Goal: Task Accomplishment & Management: Use online tool/utility

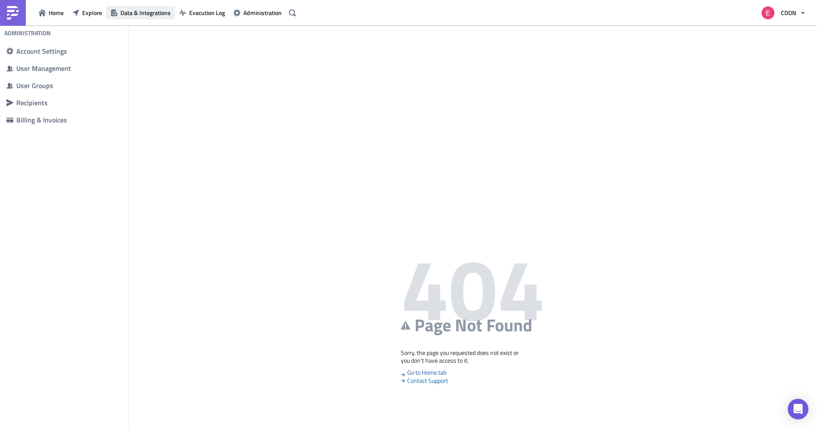
click at [153, 15] on span "Data & Integrations" at bounding box center [145, 12] width 50 height 9
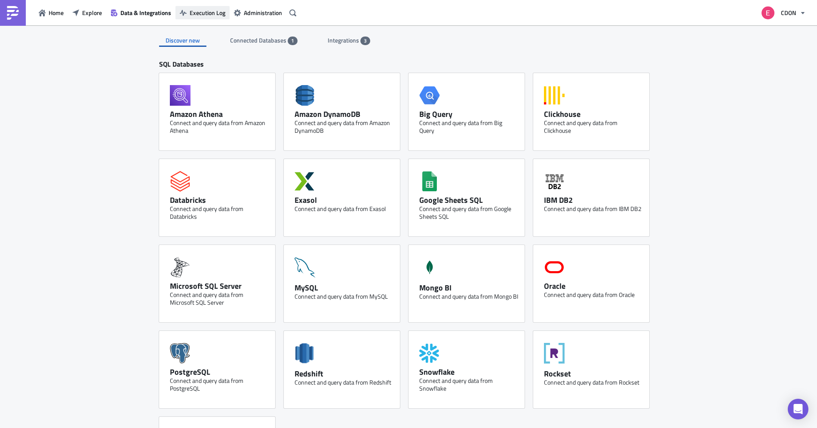
click at [209, 15] on span "Execution Log" at bounding box center [208, 12] width 36 height 9
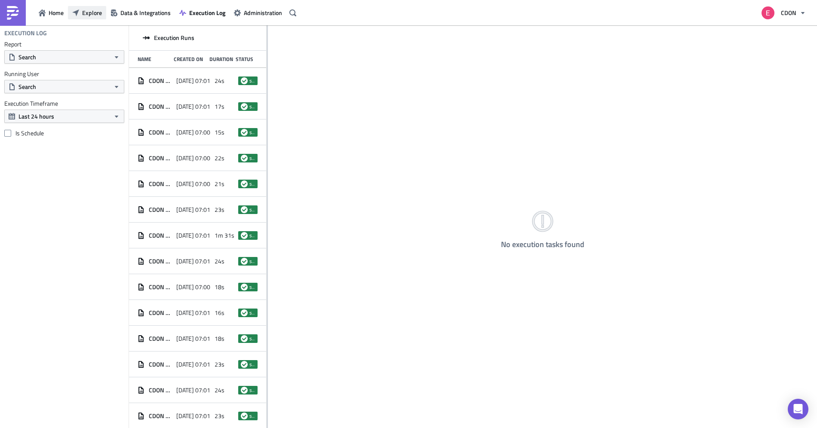
click at [88, 16] on span "Explore" at bounding box center [92, 12] width 20 height 9
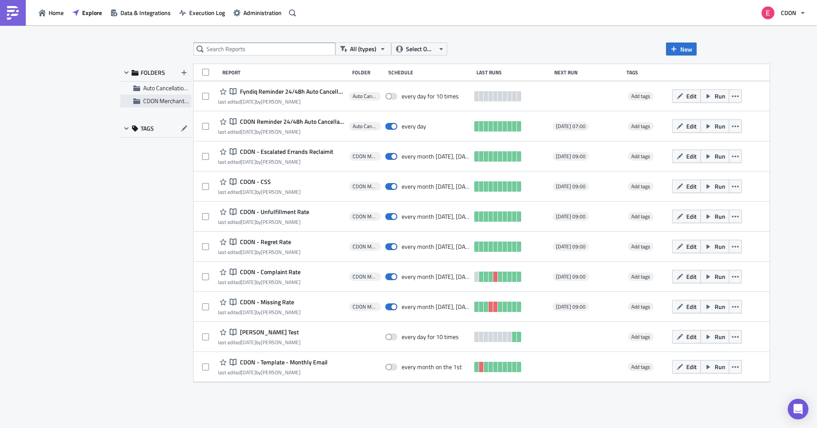
click at [155, 98] on span "CDON Merchant Communication" at bounding box center [184, 100] width 83 height 9
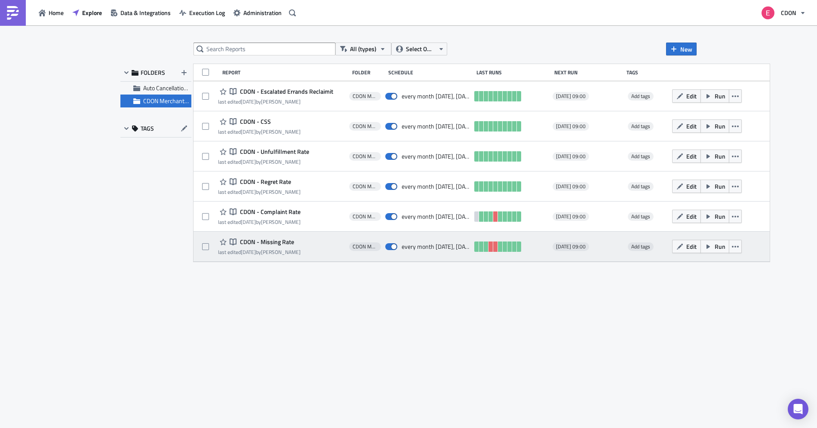
click at [260, 245] on span "CDON - Missing Rate" at bounding box center [266, 242] width 56 height 8
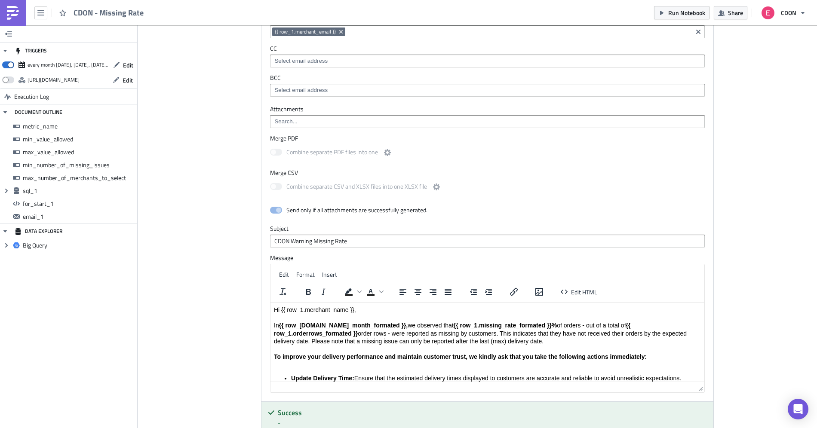
scroll to position [871, 0]
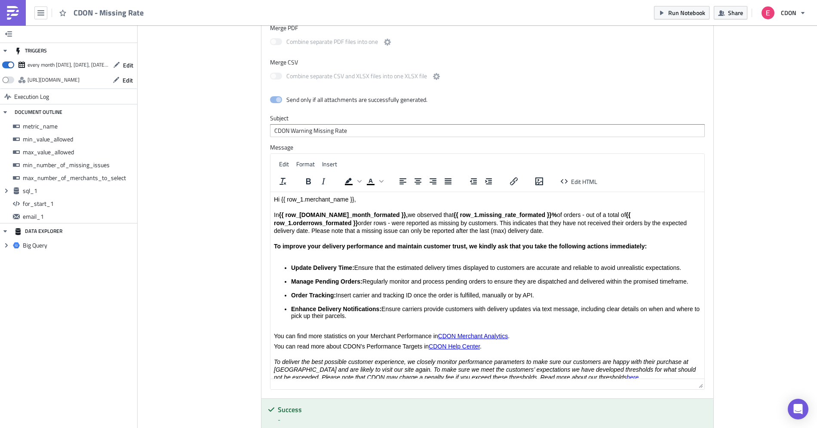
drag, startPoint x: 703, startPoint y: 276, endPoint x: 703, endPoint y: 413, distance: 136.7
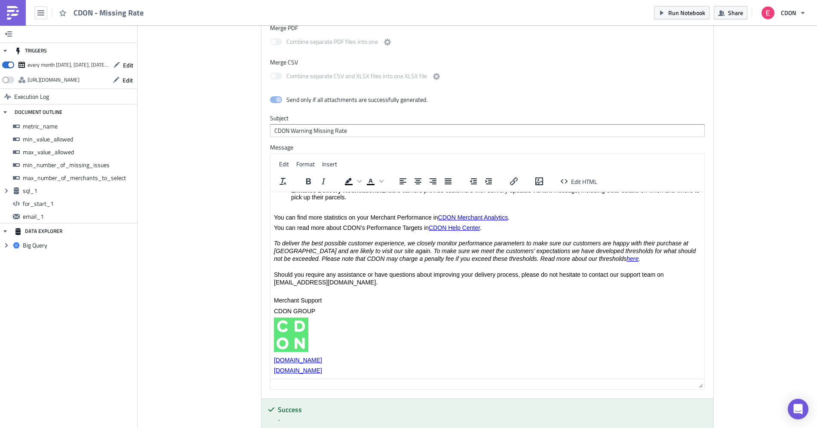
scroll to position [0, 0]
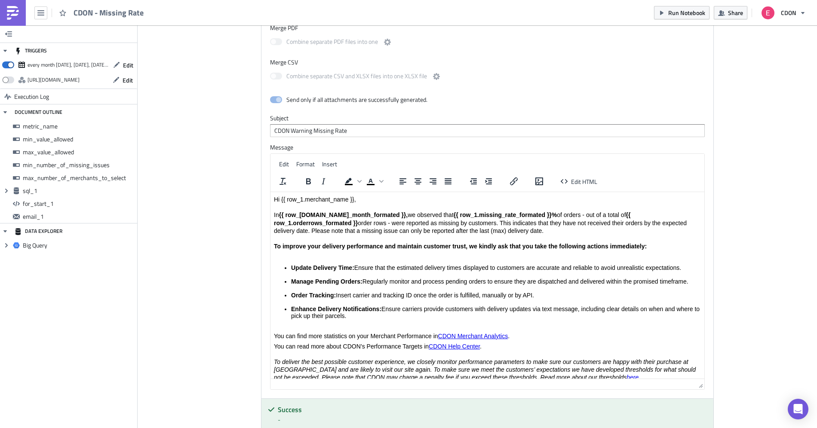
click at [466, 334] on link "CDON Merchant Analytics" at bounding box center [473, 336] width 70 height 7
click at [473, 339] on link "CDON Merchant Analytics" at bounding box center [473, 336] width 70 height 7
click at [452, 346] on link "CDON Help Center" at bounding box center [454, 346] width 51 height 7
drag, startPoint x: 480, startPoint y: 348, endPoint x: 430, endPoint y: 349, distance: 49.9
click at [430, 349] on link "CDON Help Center" at bounding box center [454, 346] width 51 height 7
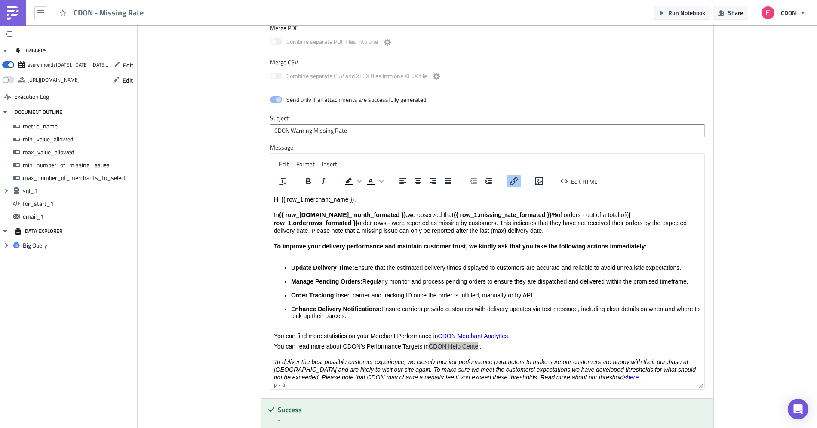
click at [509, 181] on icon "Insert/edit link" at bounding box center [514, 181] width 10 height 10
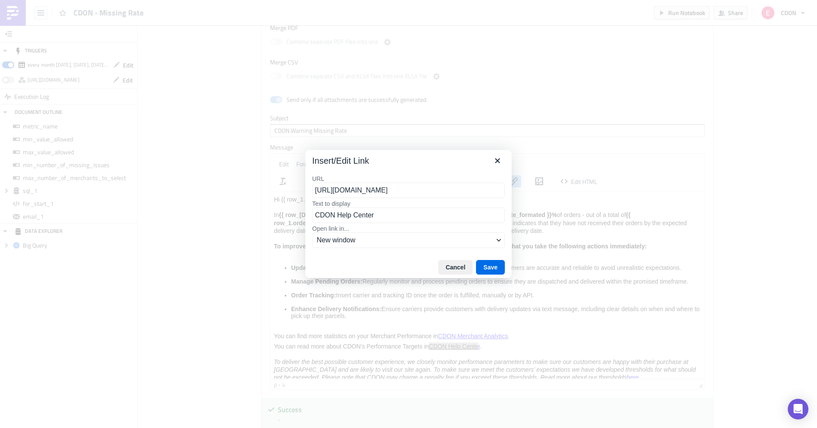
scroll to position [0, 95]
click at [461, 193] on input "[URL][DOMAIN_NAME]" at bounding box center [408, 190] width 193 height 15
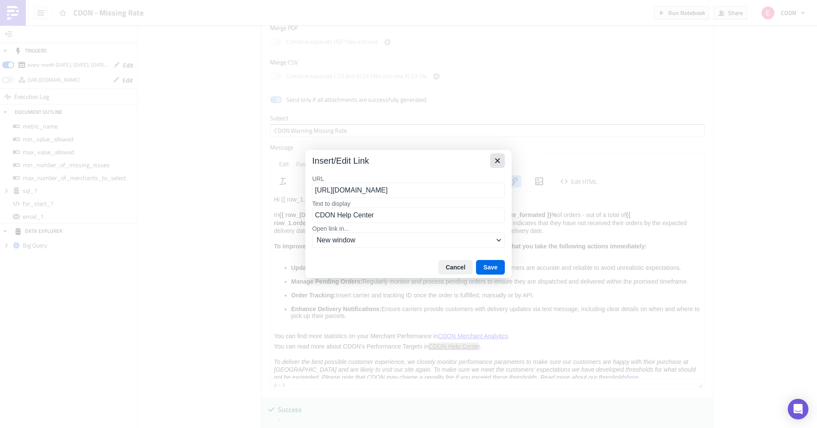
click at [498, 161] on icon "Close" at bounding box center [497, 160] width 5 height 5
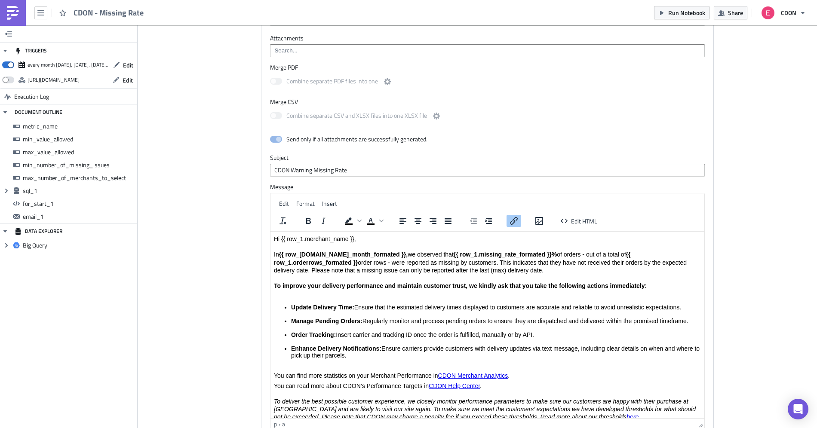
click at [447, 316] on li "Update Delivery Time: Ensure that the estimated delivery times displayed to cus…" at bounding box center [496, 311] width 410 height 14
